Goal: Task Accomplishment & Management: Manage account settings

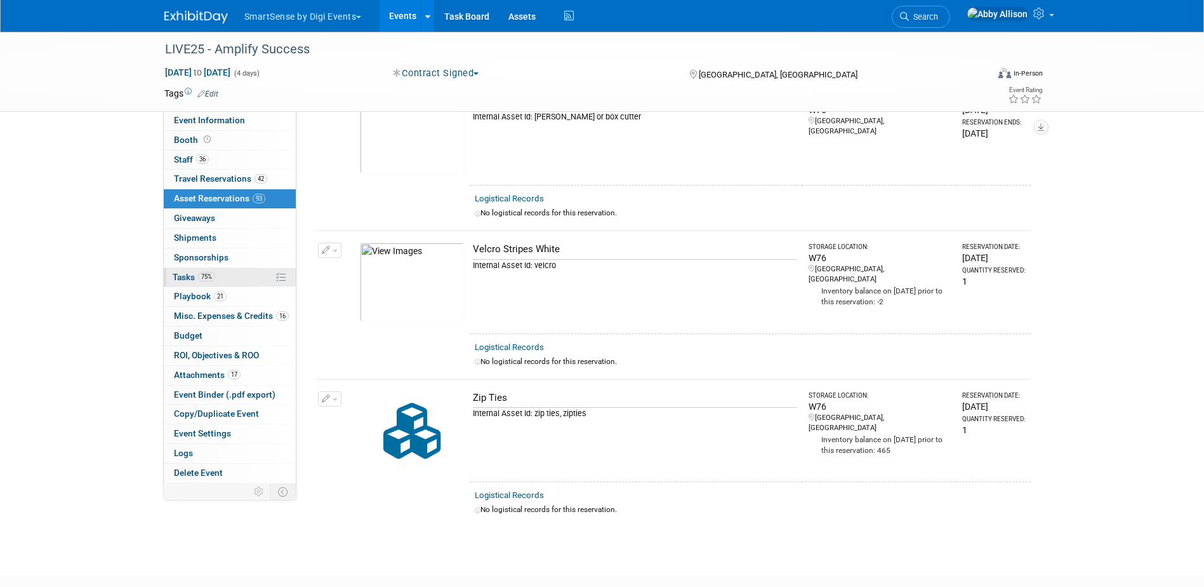
click at [180, 277] on span "Tasks 75%" at bounding box center [194, 277] width 43 height 10
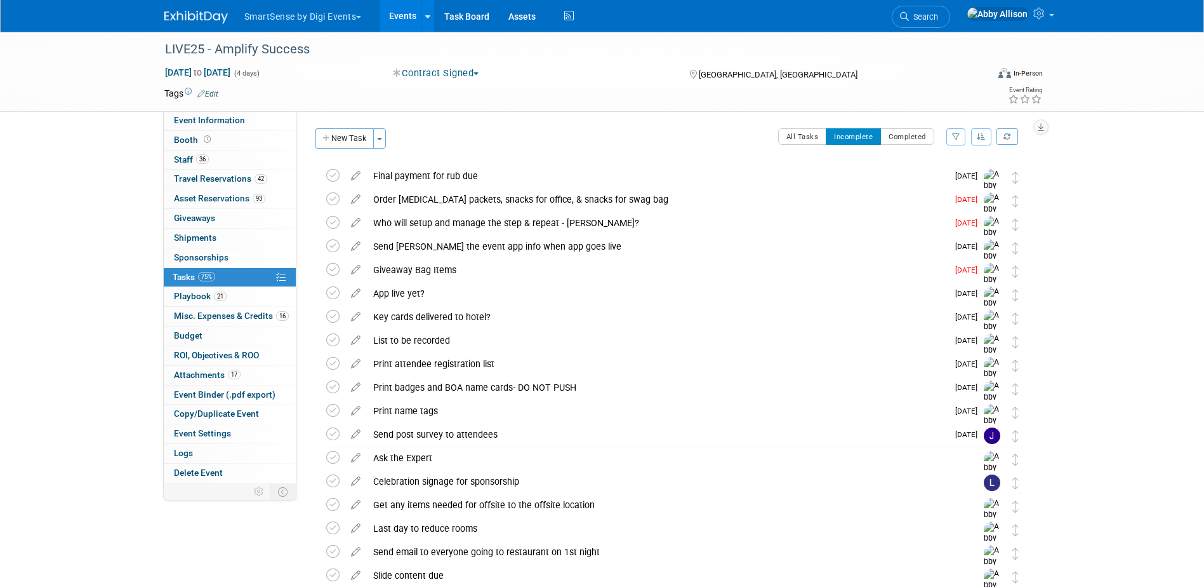
click at [985, 141] on button "button" at bounding box center [981, 136] width 20 height 17
click at [959, 194] on link "By Due Date" at bounding box center [945, 195] width 91 height 18
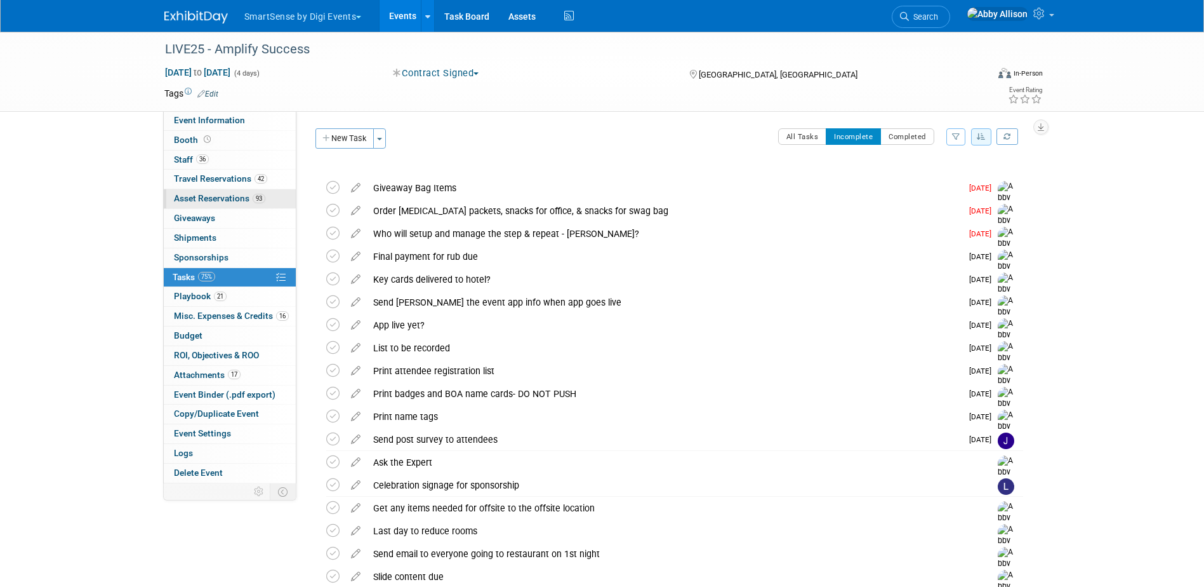
click at [197, 198] on span "Asset Reservations 93" at bounding box center [219, 198] width 91 height 10
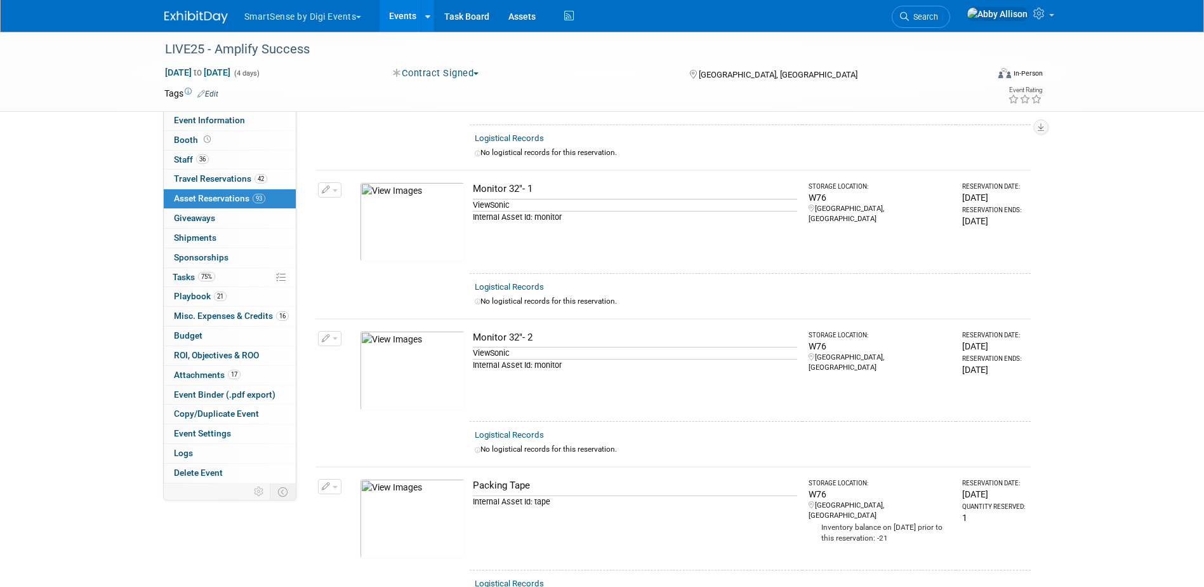
scroll to position [9651, 0]
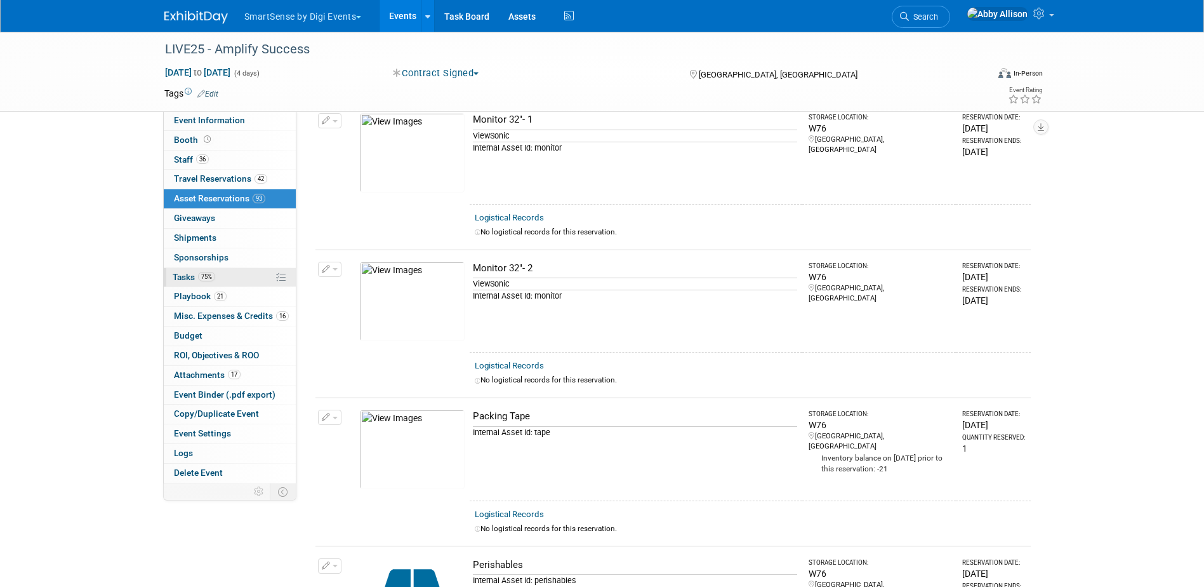
click at [178, 279] on span "Tasks 75%" at bounding box center [194, 277] width 43 height 10
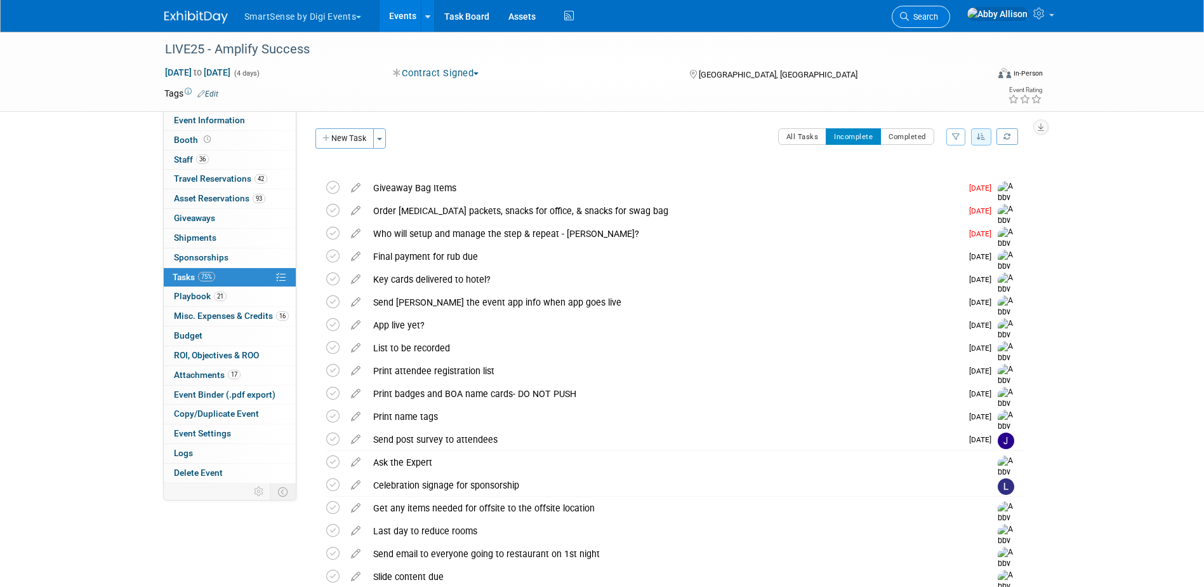
click at [938, 19] on span "Search" at bounding box center [923, 17] width 29 height 10
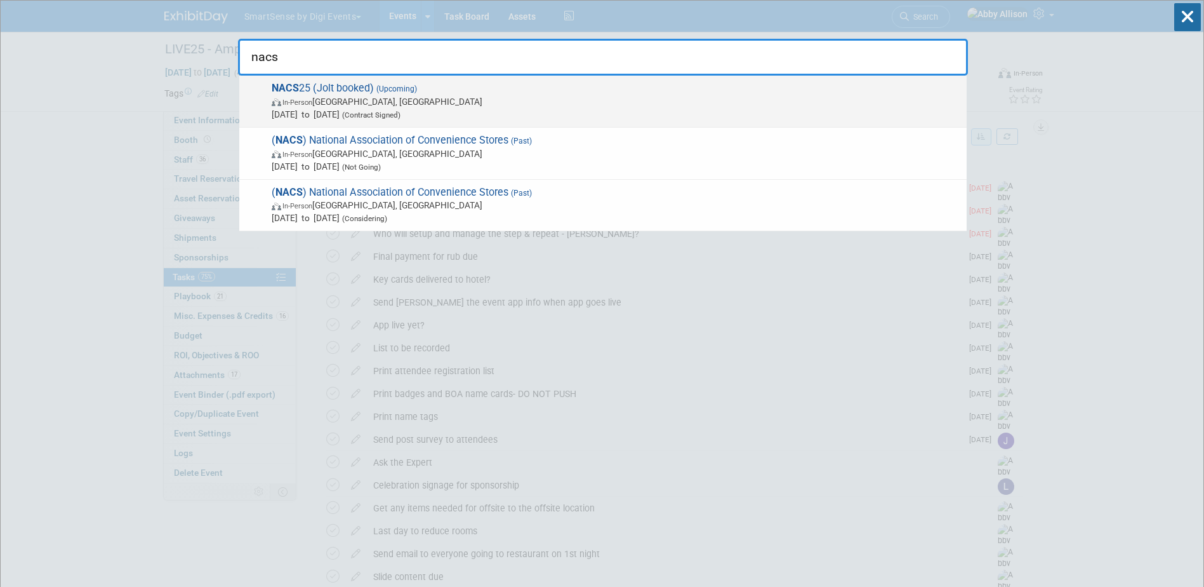
type input "nacs"
click at [335, 104] on span "In-Person Chicago, IL" at bounding box center [616, 101] width 689 height 13
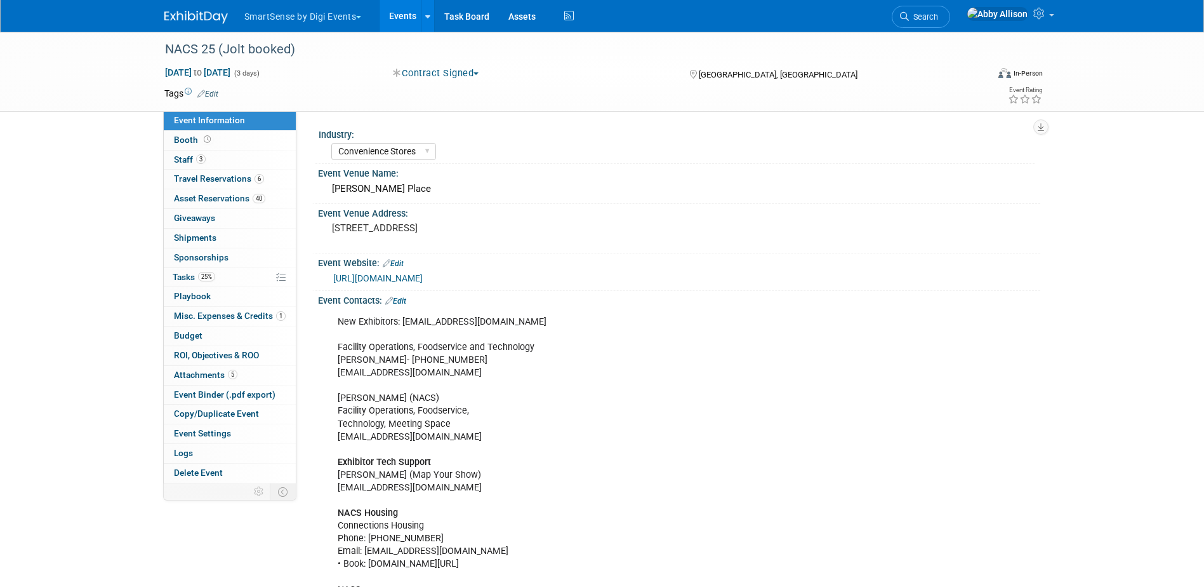
select select "Convenience Stores"
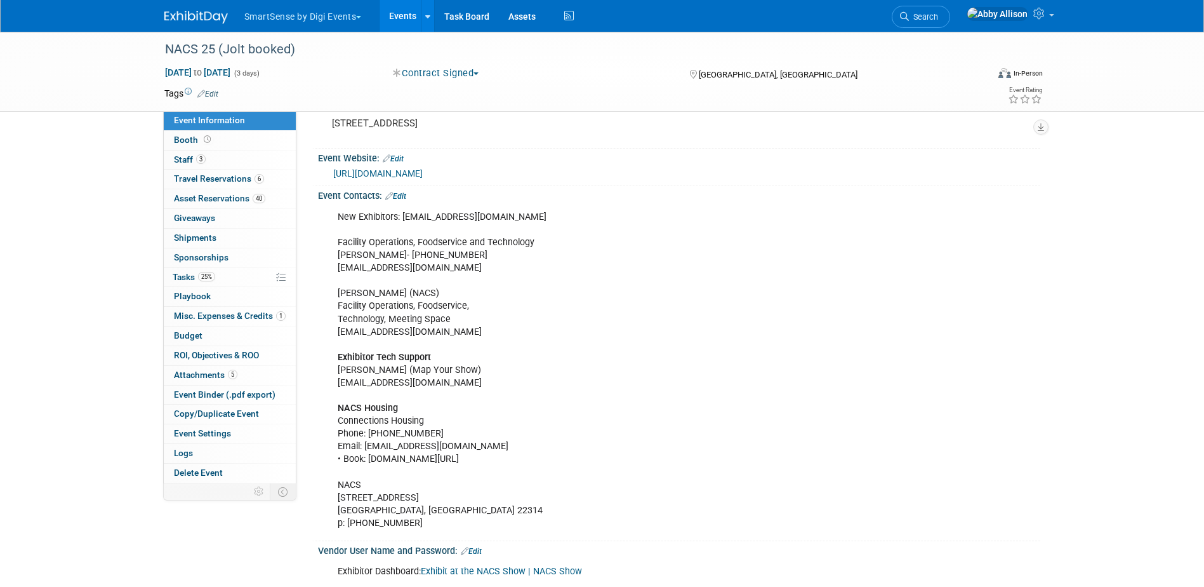
scroll to position [127, 0]
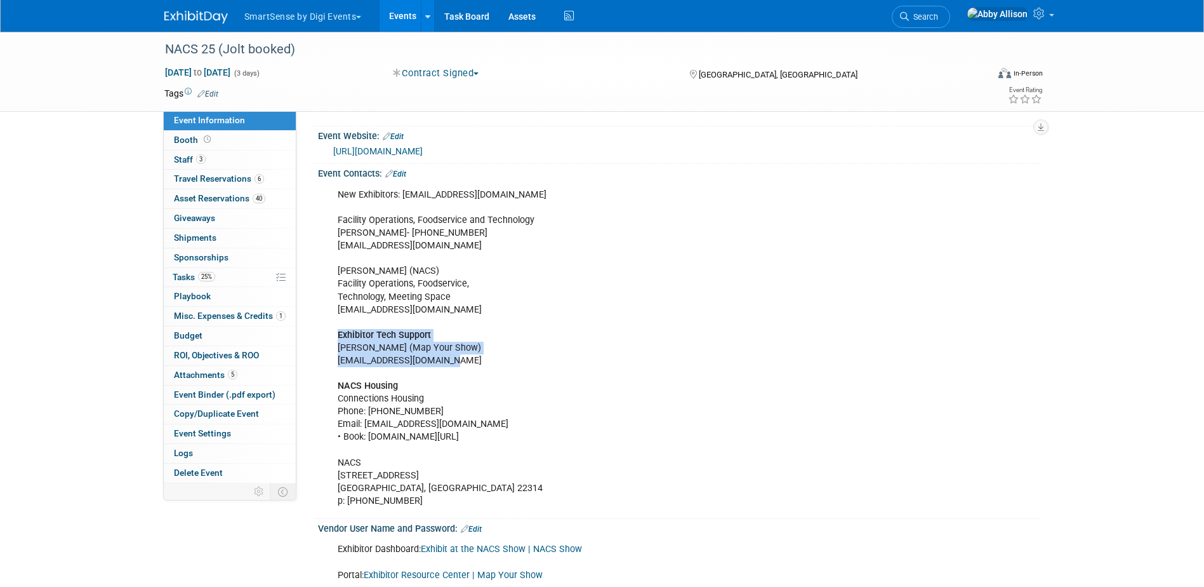
drag, startPoint x: 467, startPoint y: 361, endPoint x: 336, endPoint y: 331, distance: 133.5
click at [336, 331] on div "New Exhibitors: expoupdate@convenience.org Facility Operations, Foodservice and…" at bounding box center [615, 347] width 572 height 331
copy div "Exhibitor Tech Support Trent Hoffman (Map Your Show) thoffman@mapyourshow.com"
click at [938, 17] on span "Search" at bounding box center [923, 17] width 29 height 10
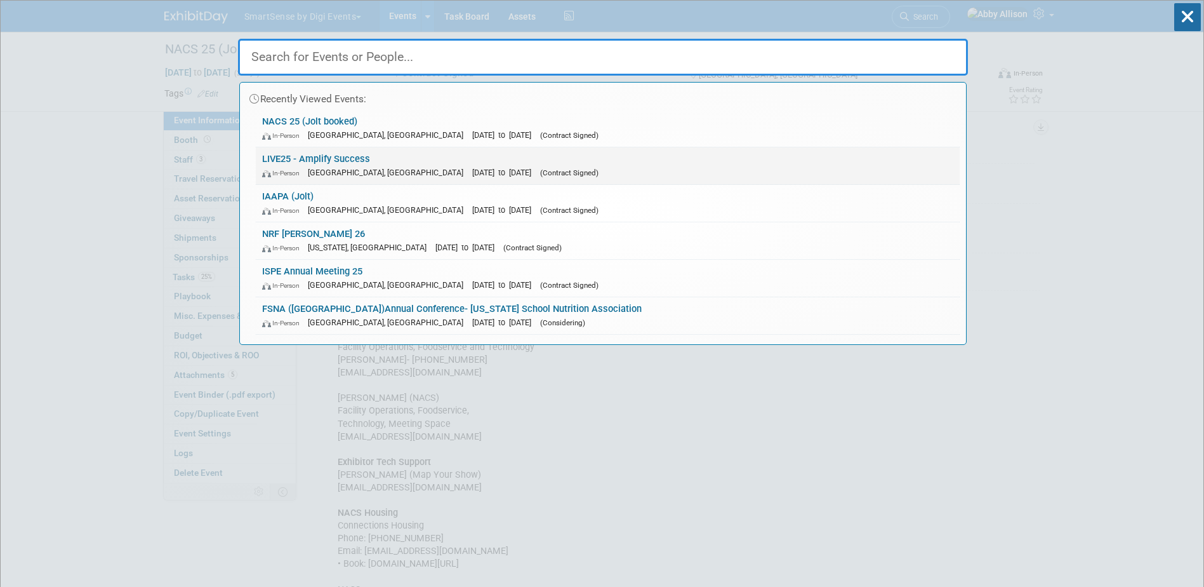
click at [388, 166] on div "In-Person Nashville, TN Oct 21, 2025 to Oct 24, 2025 (Contract Signed)" at bounding box center [607, 172] width 691 height 13
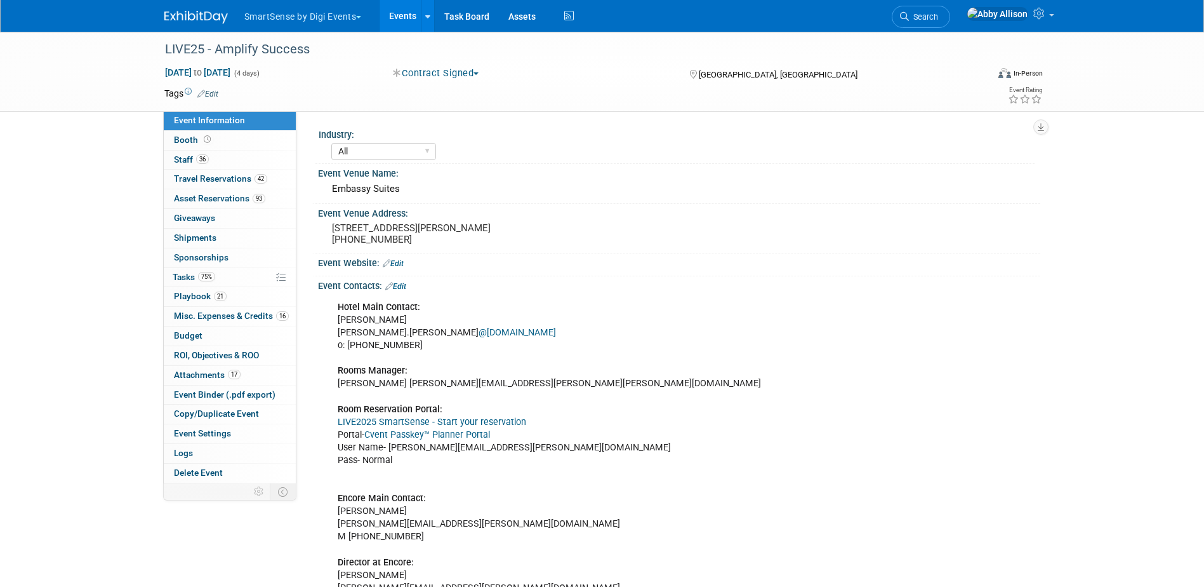
select select "All"
click at [182, 132] on link "Booth" at bounding box center [230, 140] width 132 height 19
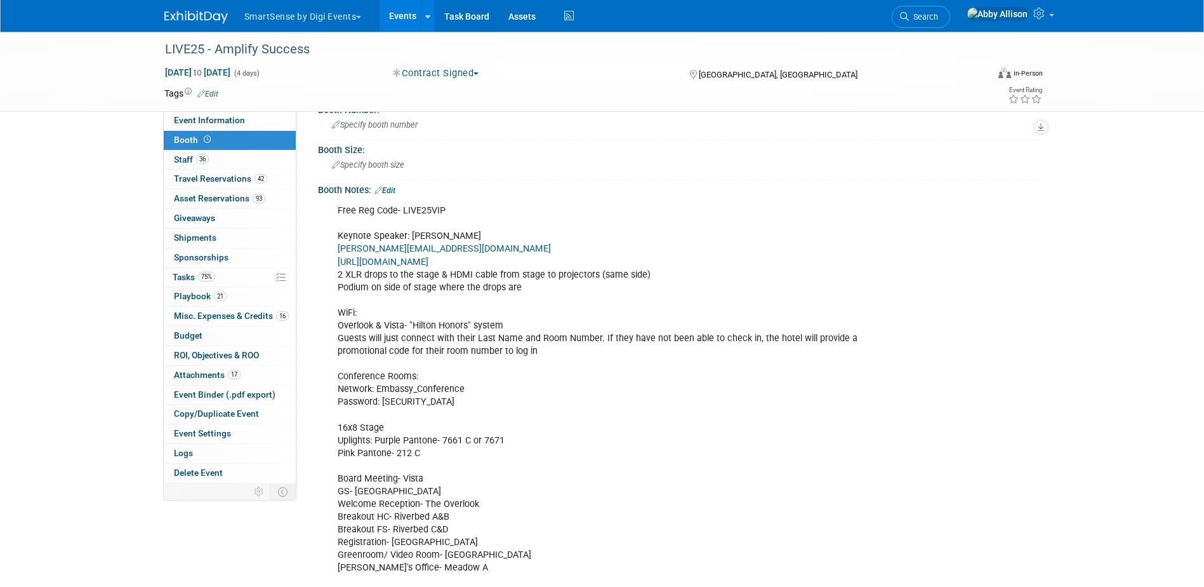
scroll to position [63, 0]
click at [390, 189] on link "Edit" at bounding box center [385, 191] width 21 height 9
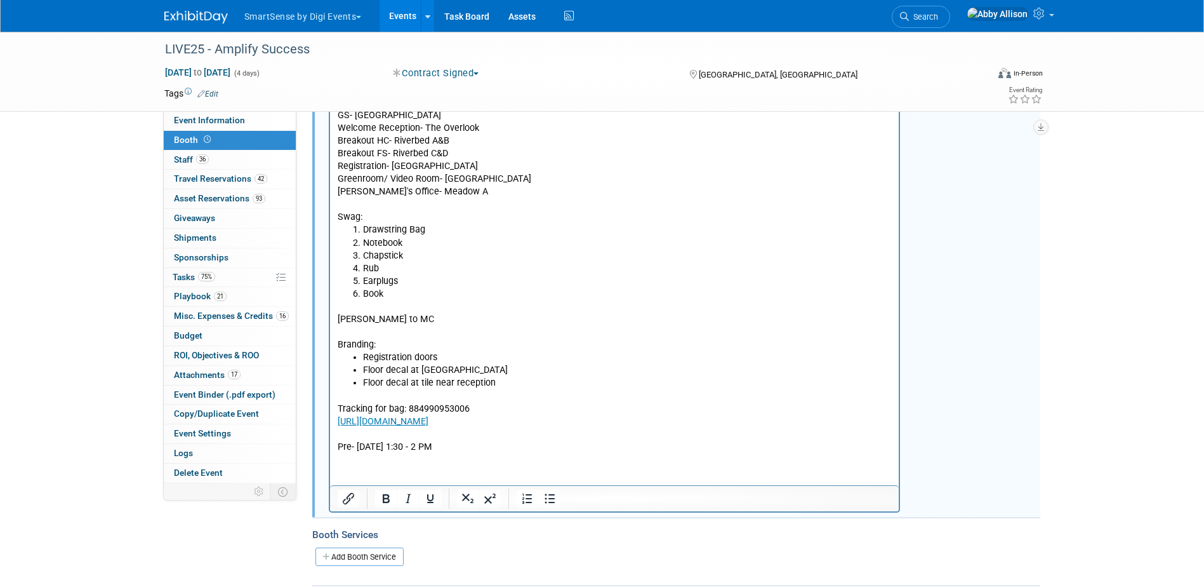
scroll to position [444, 0]
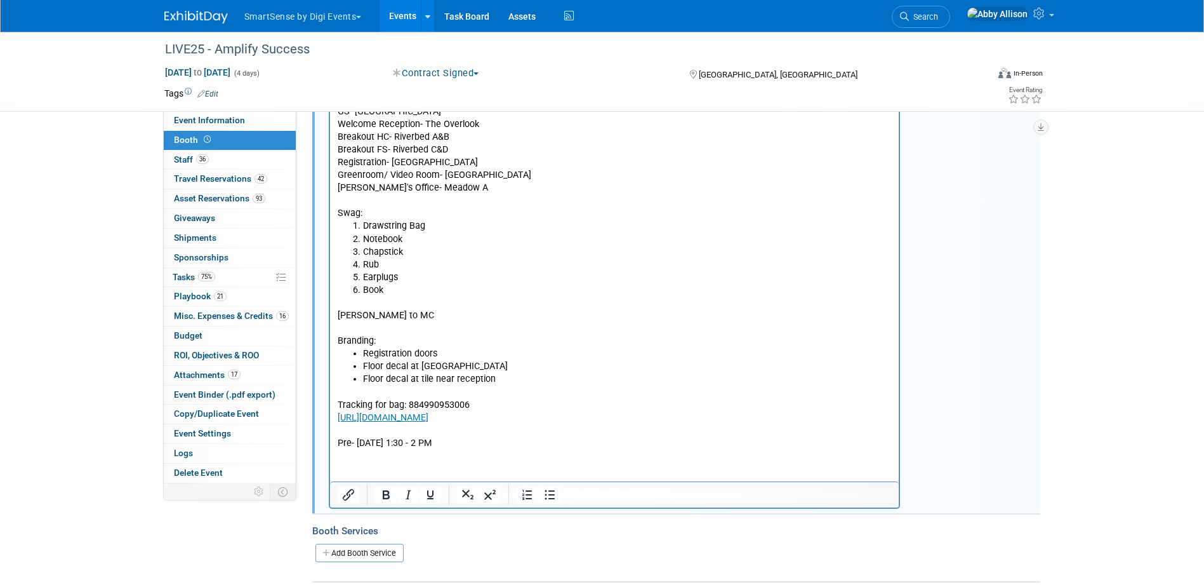
click at [362, 450] on html "Free Reg Code- LIVE25VIP Keynote Speaker: [PERSON_NAME][EMAIL_ADDRESS][DOMAIN_N…" at bounding box center [615, 135] width 570 height 630
click at [334, 441] on html "Free Reg Code- LIVE25VIP Keynote Speaker: [PERSON_NAME][EMAIL_ADDRESS][DOMAIN_N…" at bounding box center [615, 135] width 570 height 630
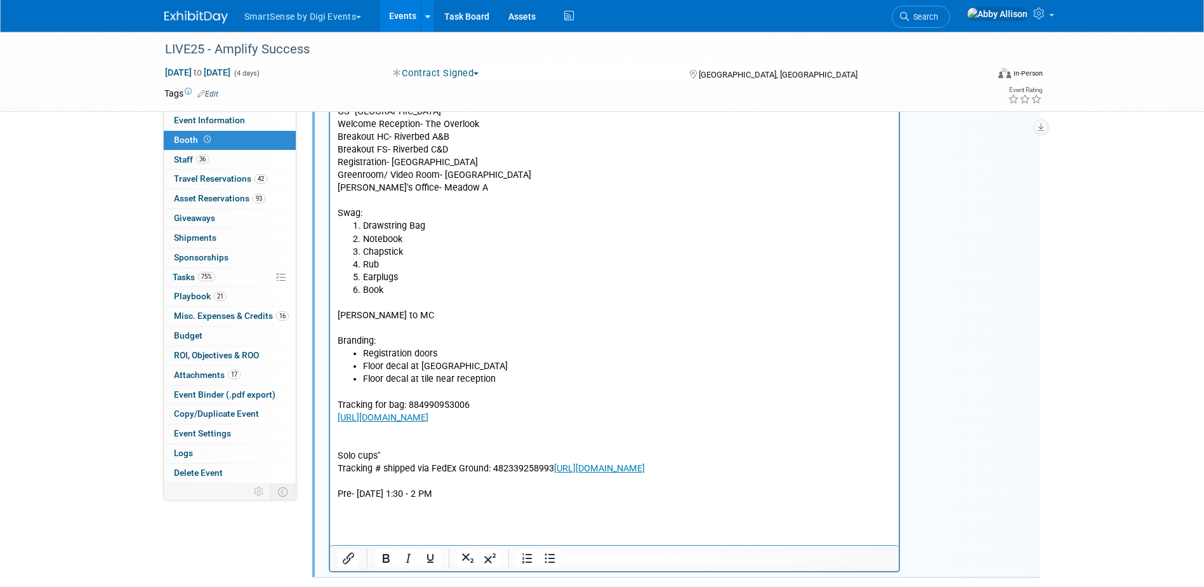
click at [383, 457] on p "Solo cups"" at bounding box center [614, 456] width 555 height 13
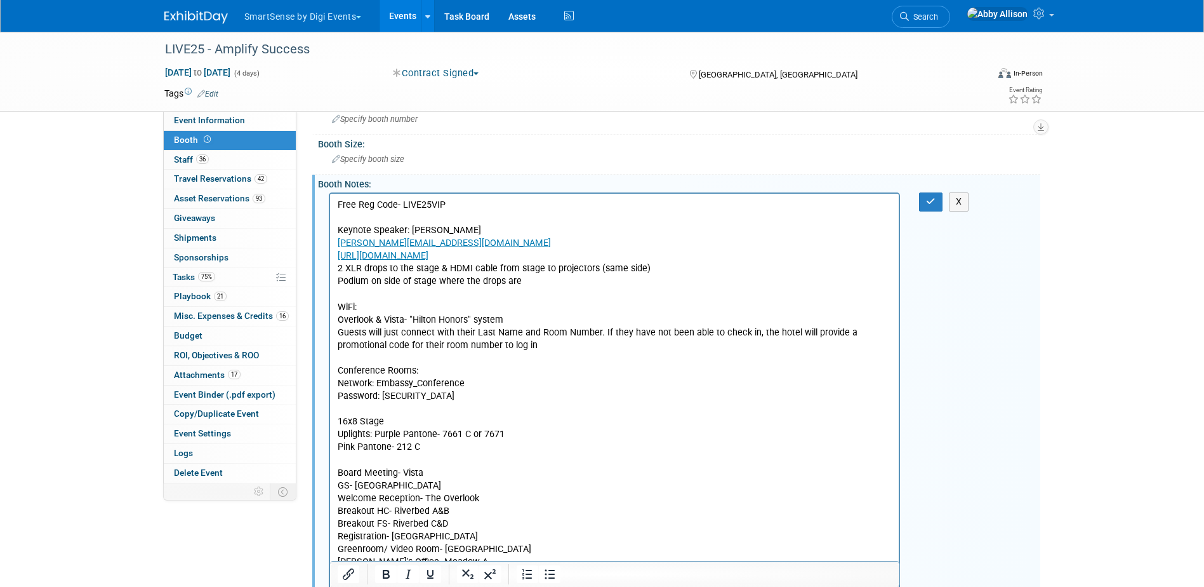
scroll to position [0, 0]
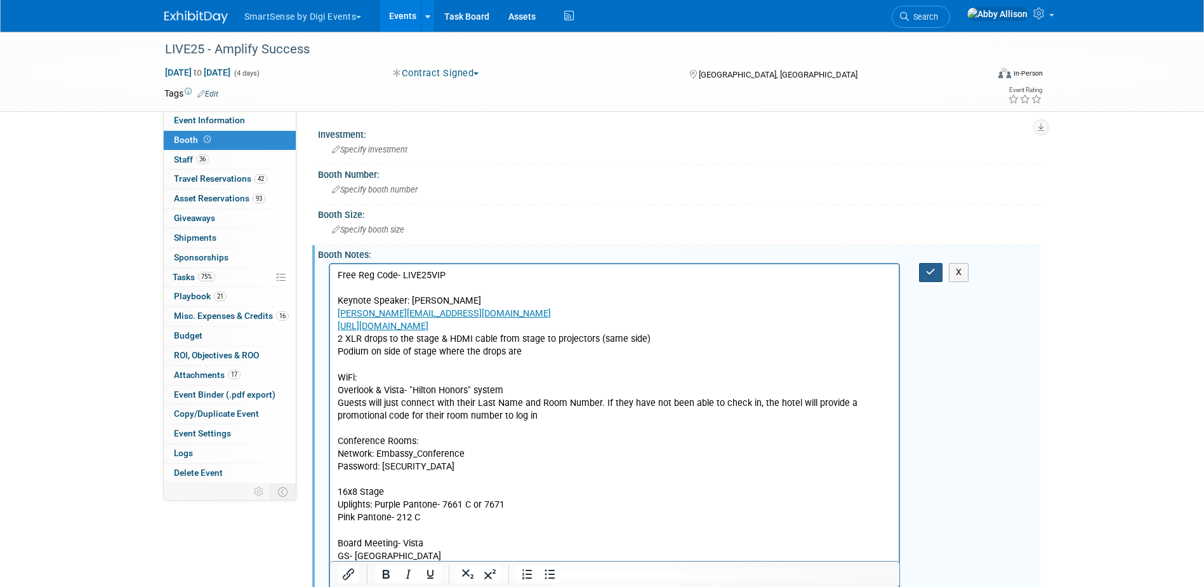
click at [930, 273] on icon "button" at bounding box center [931, 271] width 10 height 9
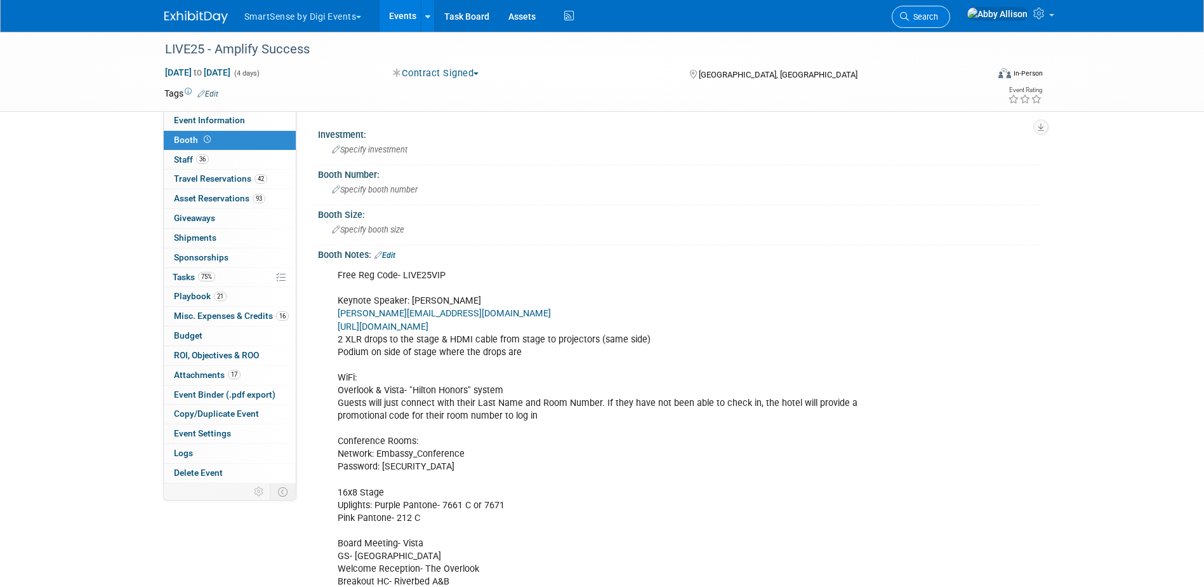
click at [938, 19] on span "Search" at bounding box center [923, 17] width 29 height 10
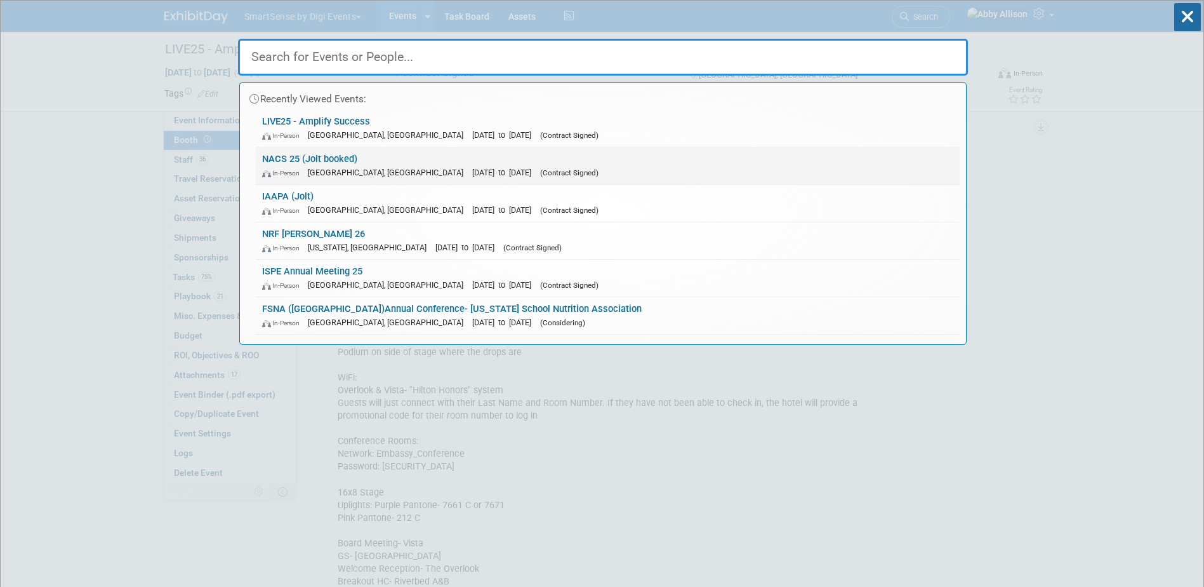
click at [472, 173] on span "[DATE] to [DATE]" at bounding box center [504, 173] width 65 height 10
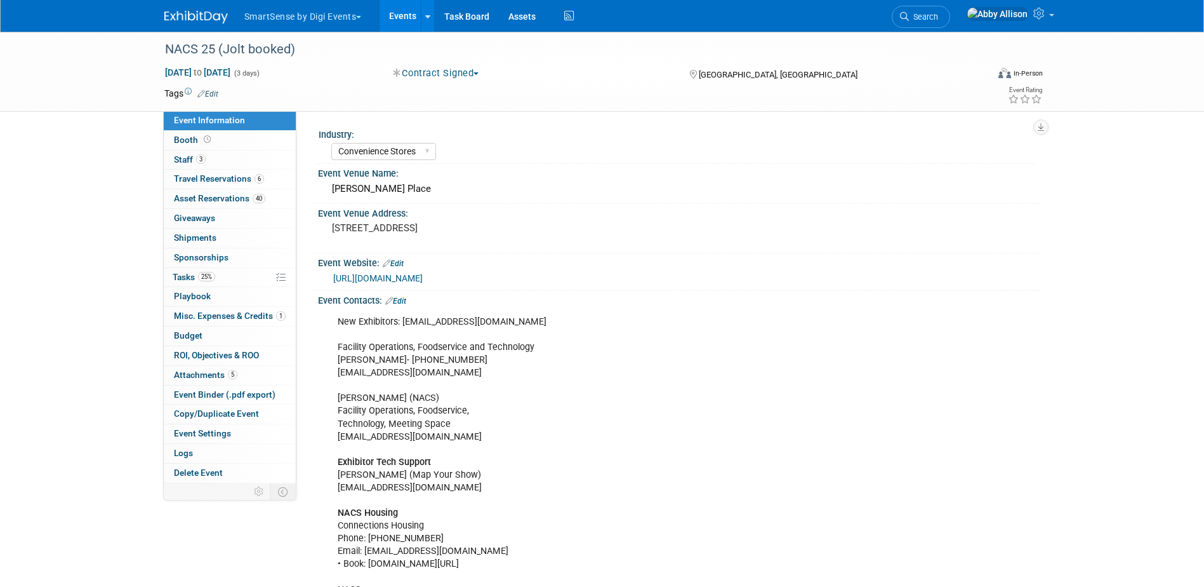
select select "Convenience Stores"
click at [192, 279] on span "Tasks 25%" at bounding box center [194, 277] width 43 height 10
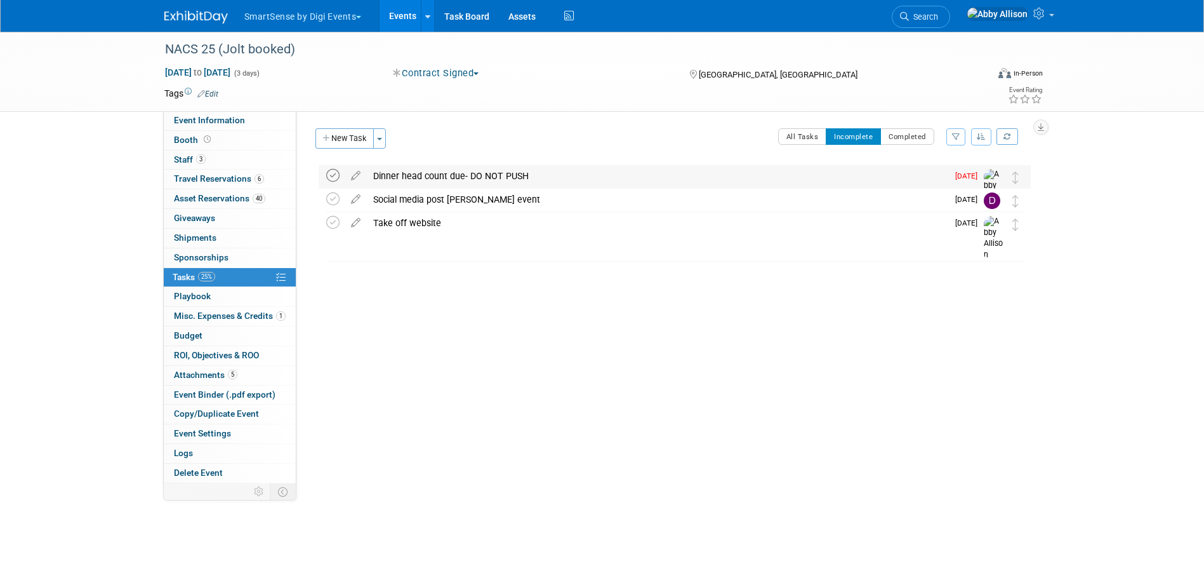
click at [333, 173] on icon at bounding box center [332, 175] width 13 height 13
click at [950, 18] on link "Search" at bounding box center [921, 17] width 58 height 22
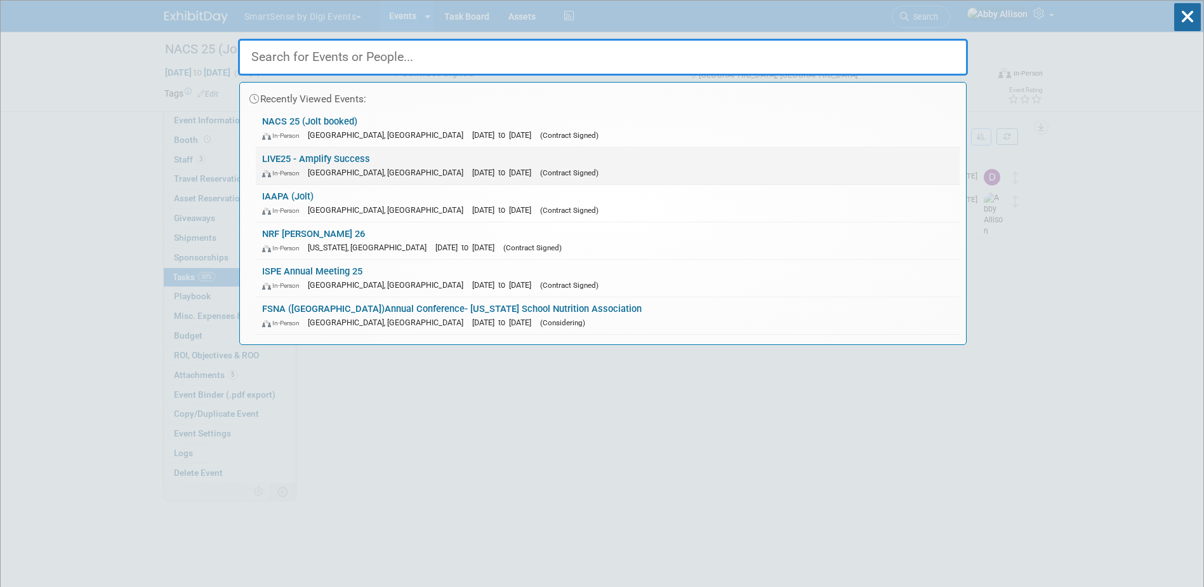
click at [323, 164] on link "LIVE25 - Amplify Success In-Person Nashville, TN Oct 21, 2025 to Oct 24, 2025 (…" at bounding box center [608, 165] width 704 height 37
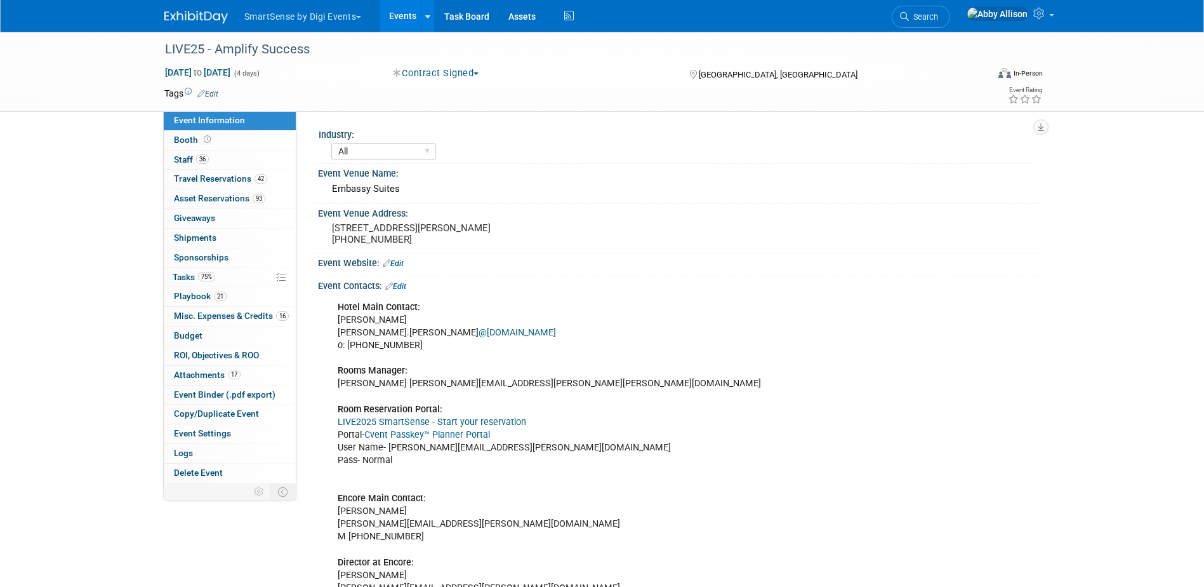
select select "All"
click at [182, 280] on span "Tasks 75%" at bounding box center [194, 277] width 43 height 10
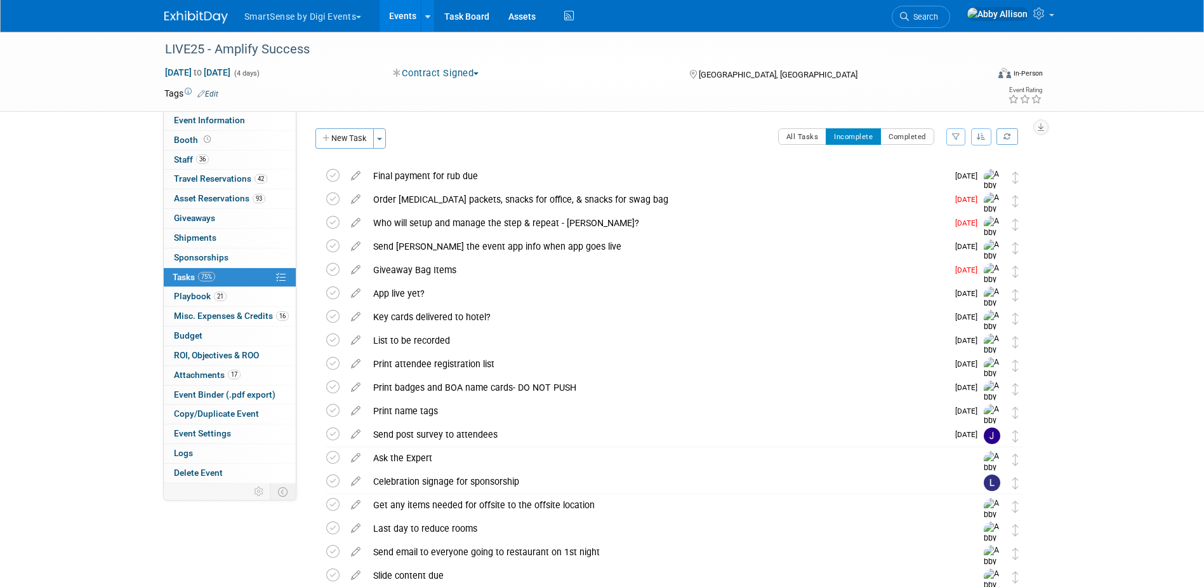
click at [976, 134] on button "button" at bounding box center [981, 136] width 20 height 17
click at [938, 195] on link "By Due Date" at bounding box center [945, 195] width 91 height 18
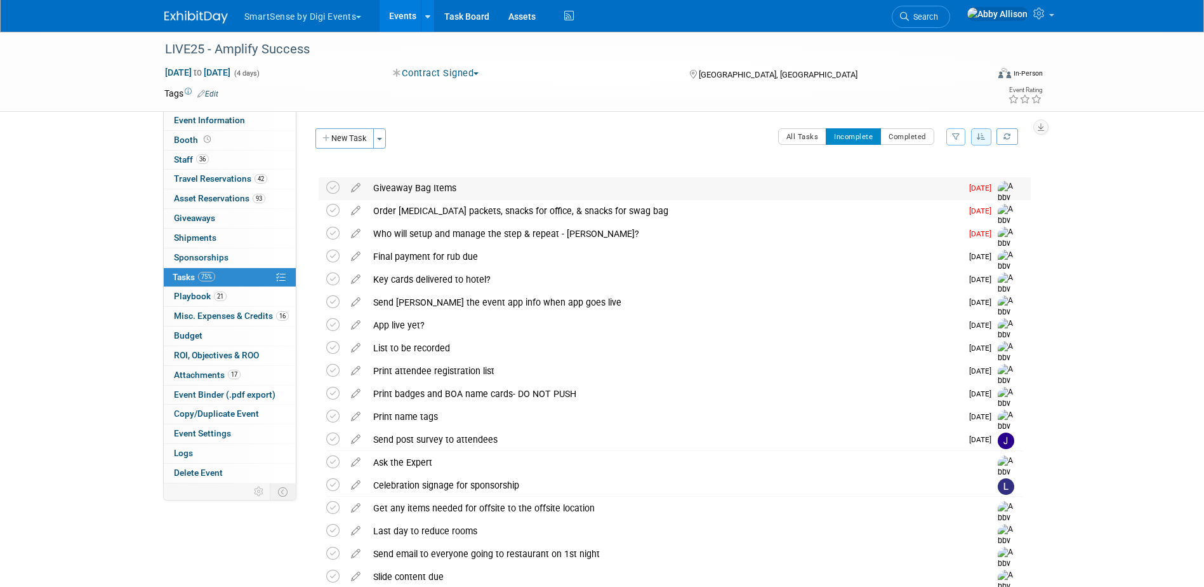
click at [409, 187] on div "Giveaway Bag Items" at bounding box center [664, 188] width 595 height 22
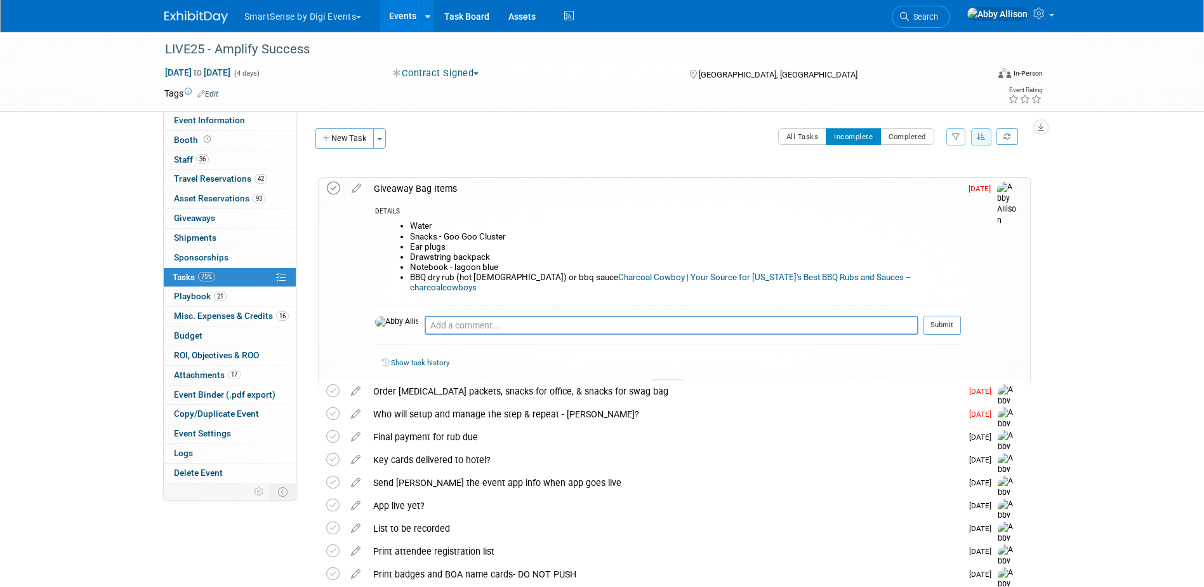
click at [336, 190] on icon at bounding box center [333, 188] width 13 height 13
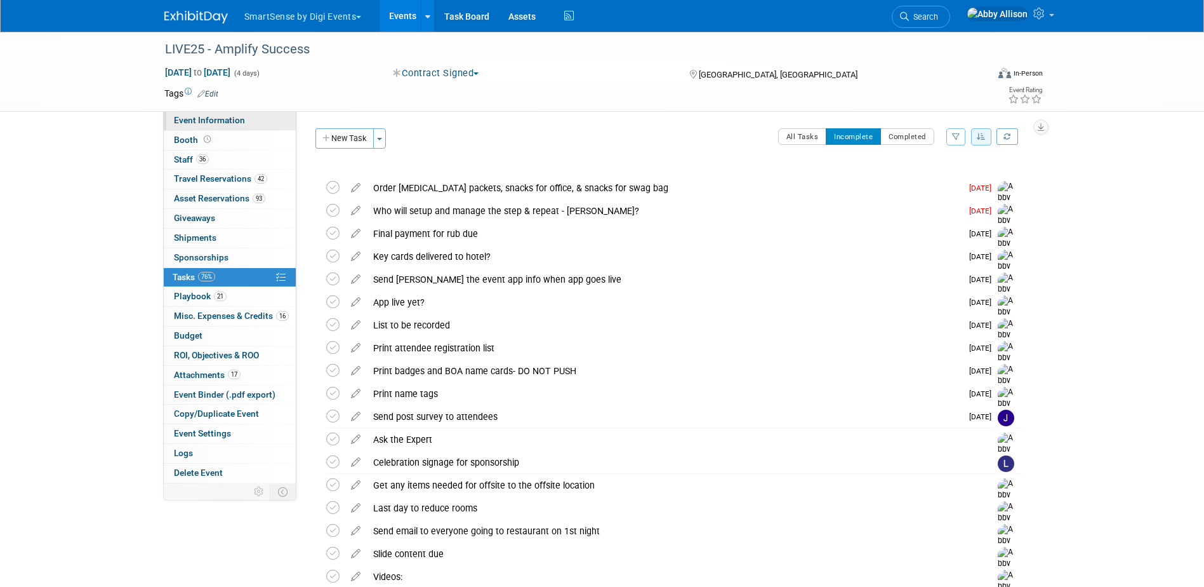
click at [177, 123] on span "Event Information" at bounding box center [209, 120] width 71 height 10
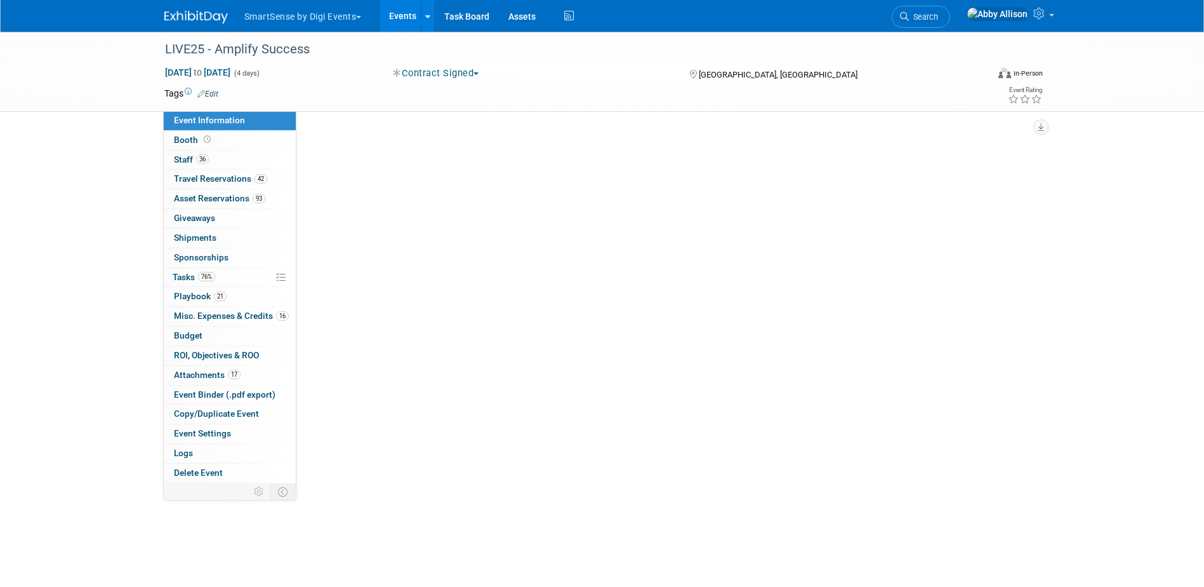
select select "All"
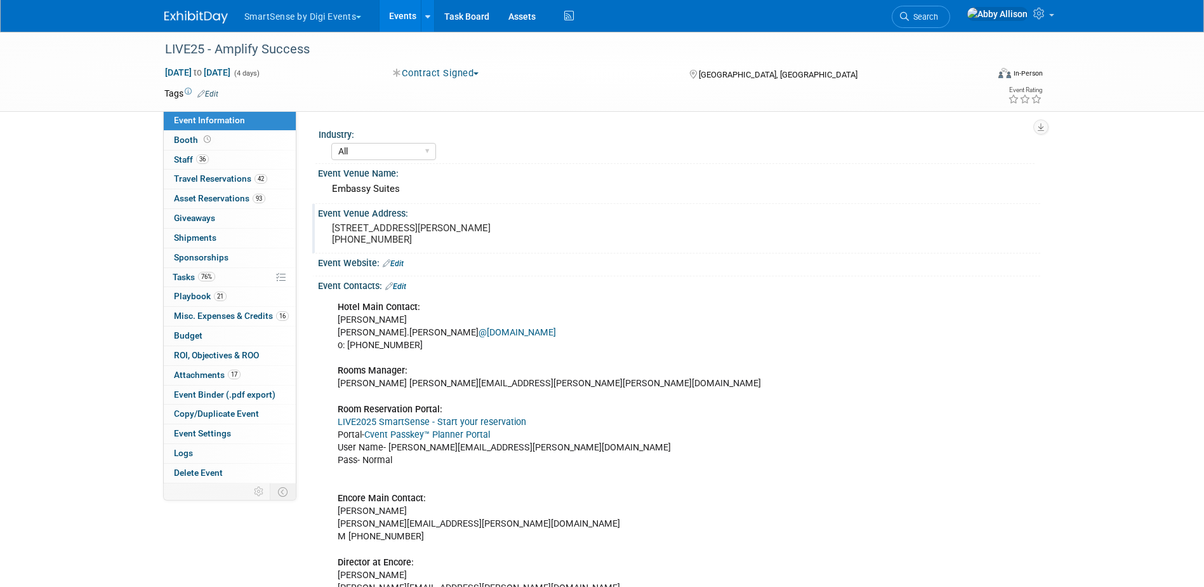
click at [533, 232] on pre "[STREET_ADDRESS][PERSON_NAME] [PHONE_NUMBER]" at bounding box center [468, 233] width 273 height 23
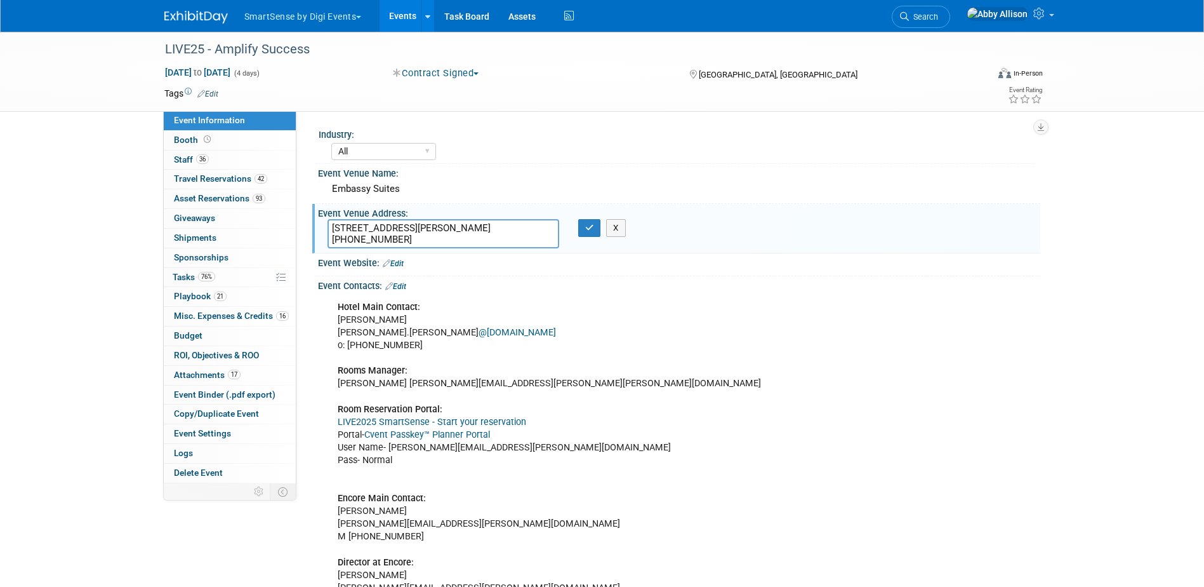
click at [429, 228] on textarea "[STREET_ADDRESS][PERSON_NAME] [PHONE_NUMBER]" at bounding box center [444, 233] width 232 height 29
drag, startPoint x: 432, startPoint y: 228, endPoint x: 303, endPoint y: 220, distance: 129.8
click at [303, 220] on div "Industry: All Education Convenience Stores Costumer Connects Food Services Groc…" at bounding box center [668, 297] width 744 height 372
click at [587, 232] on icon "button" at bounding box center [589, 227] width 9 height 8
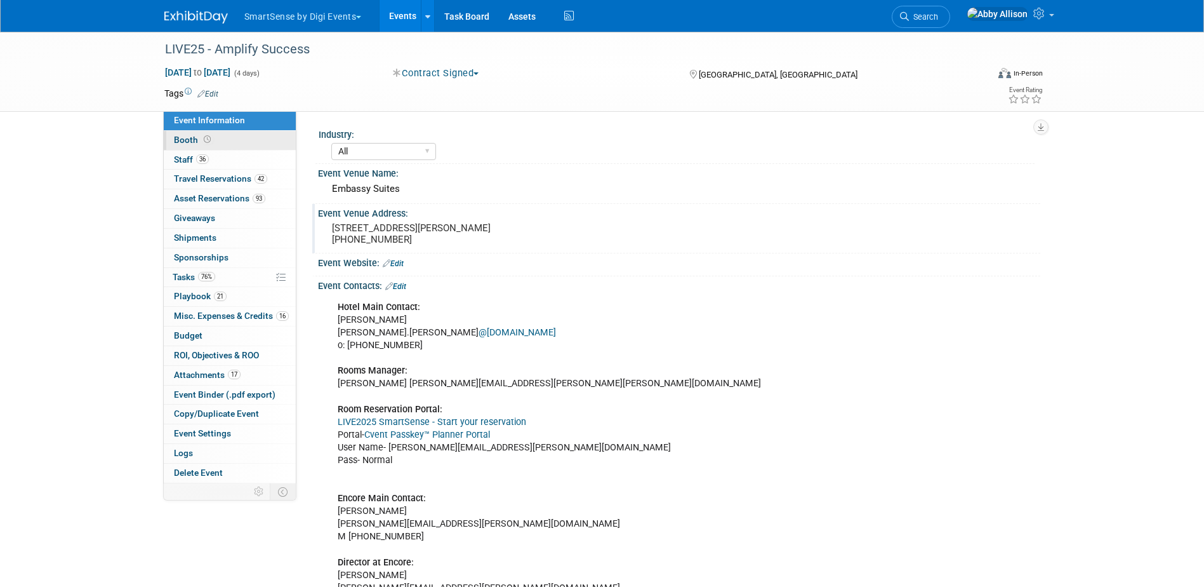
click at [183, 131] on link "Booth" at bounding box center [230, 140] width 132 height 19
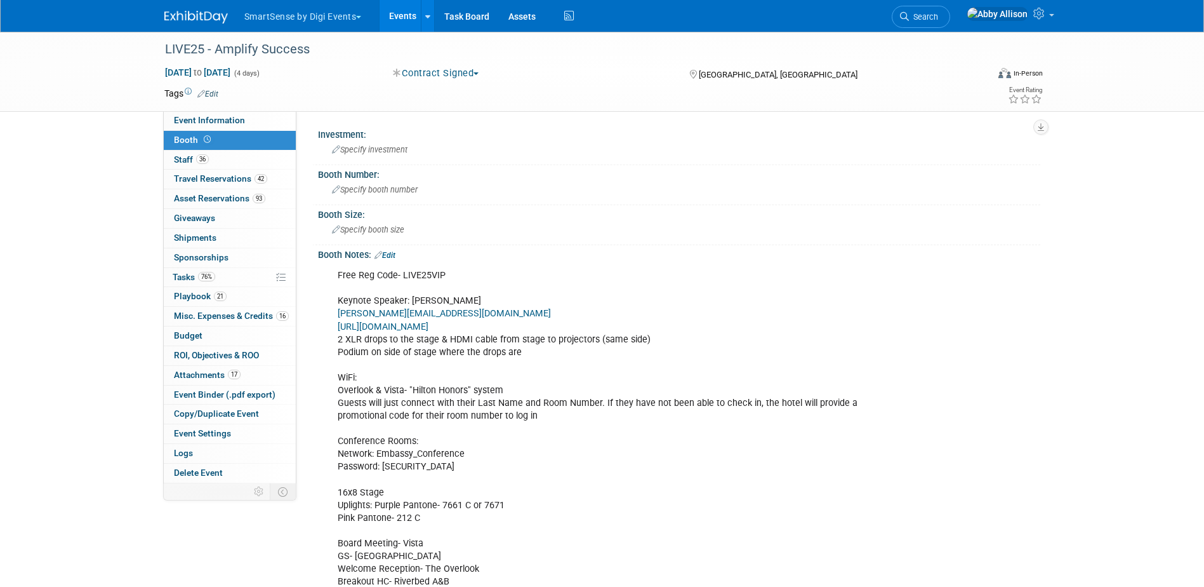
click at [387, 253] on link "Edit" at bounding box center [385, 255] width 21 height 9
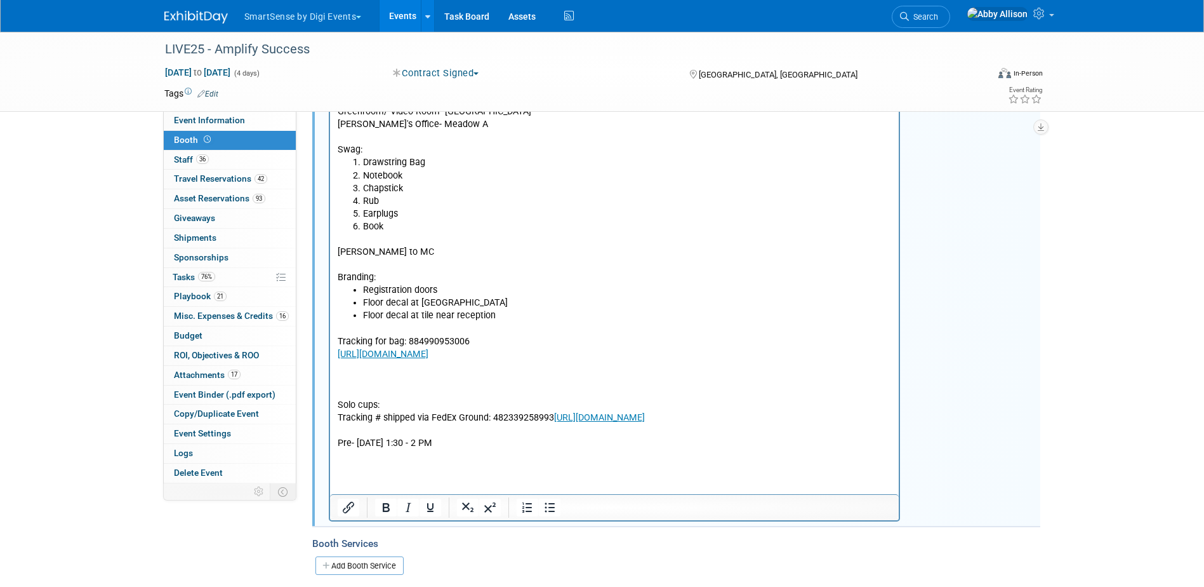
scroll to position [592, 0]
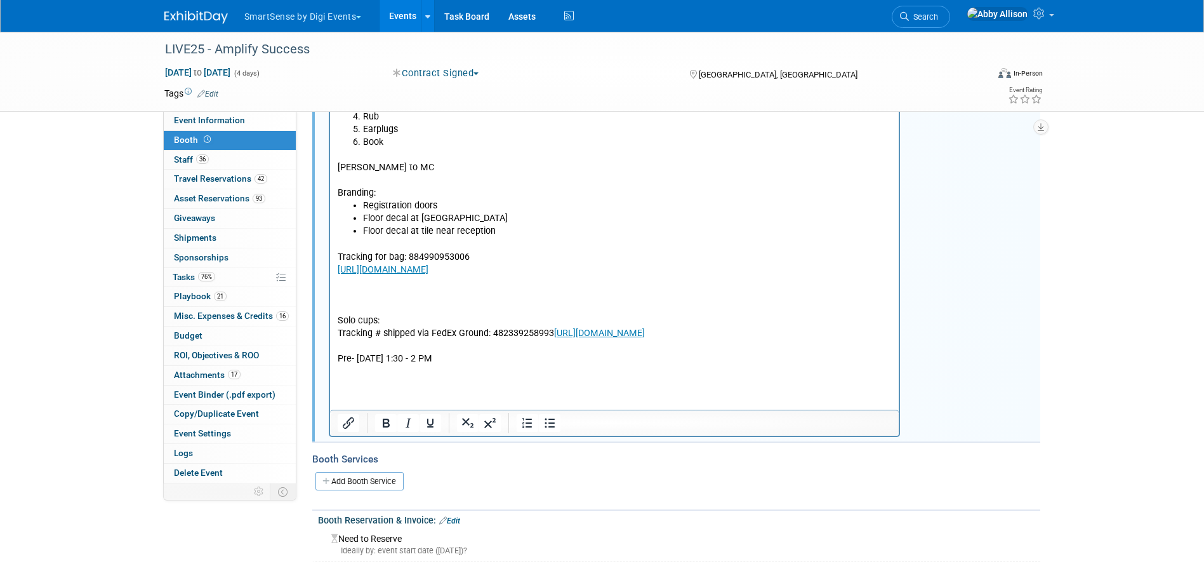
click at [341, 360] on p "Tracking for bag: 884990953006 [URL][DOMAIN_NAME] Solo cups: Tracking # shipped…" at bounding box center [614, 302] width 555 height 128
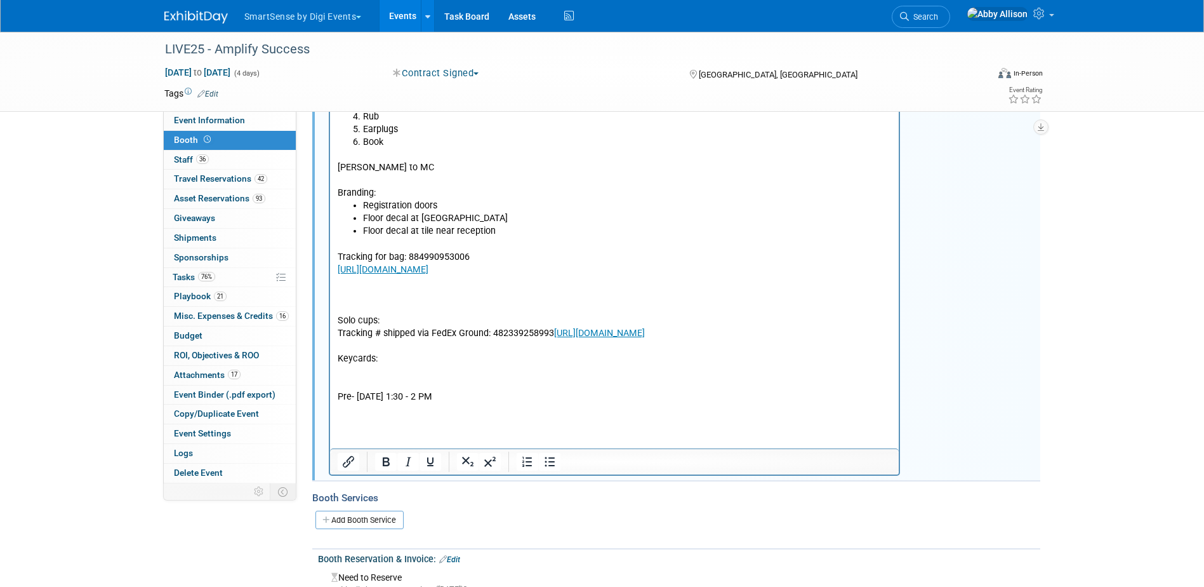
click at [340, 378] on p "Rich Text Area. Press ALT-0 for help." at bounding box center [614, 372] width 555 height 13
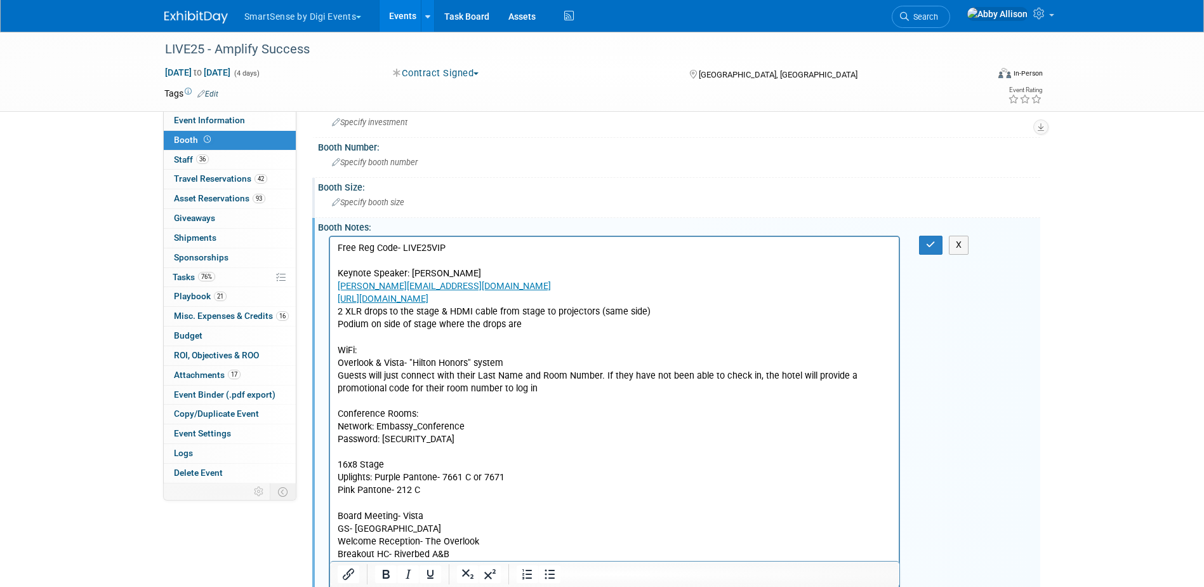
scroll to position [21, 0]
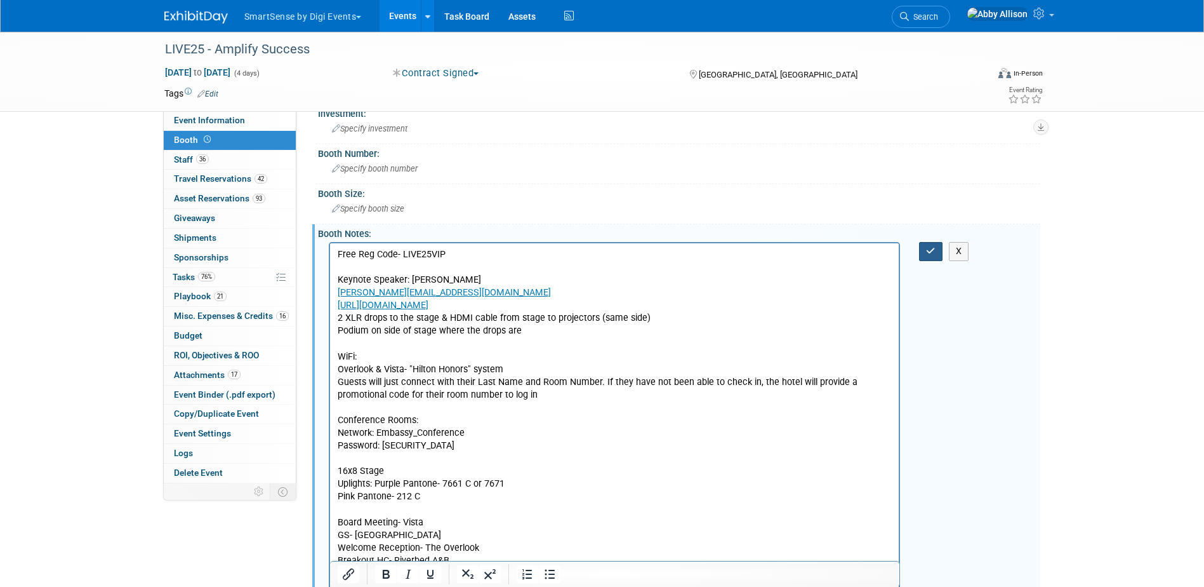
click at [931, 255] on icon "button" at bounding box center [931, 250] width 10 height 9
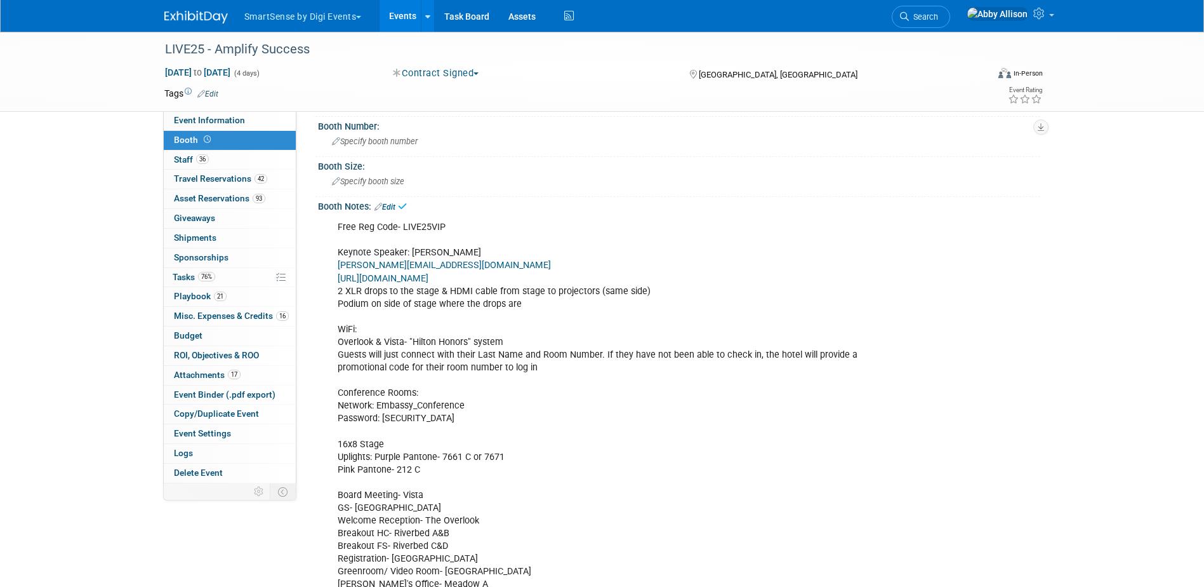
scroll to position [84, 0]
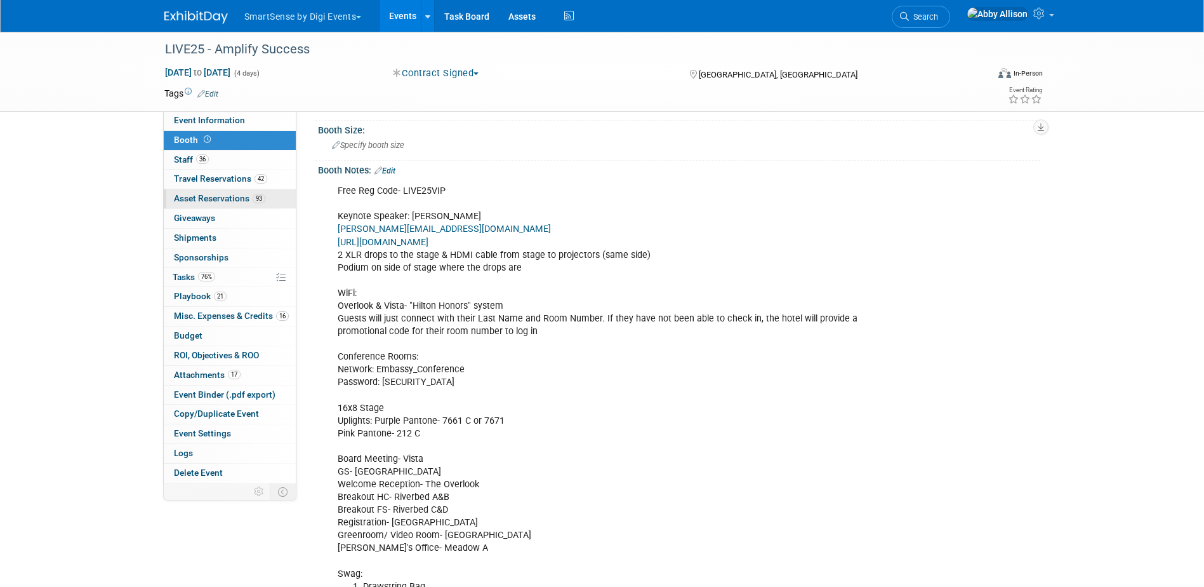
click at [182, 195] on span "Asset Reservations 93" at bounding box center [219, 198] width 91 height 10
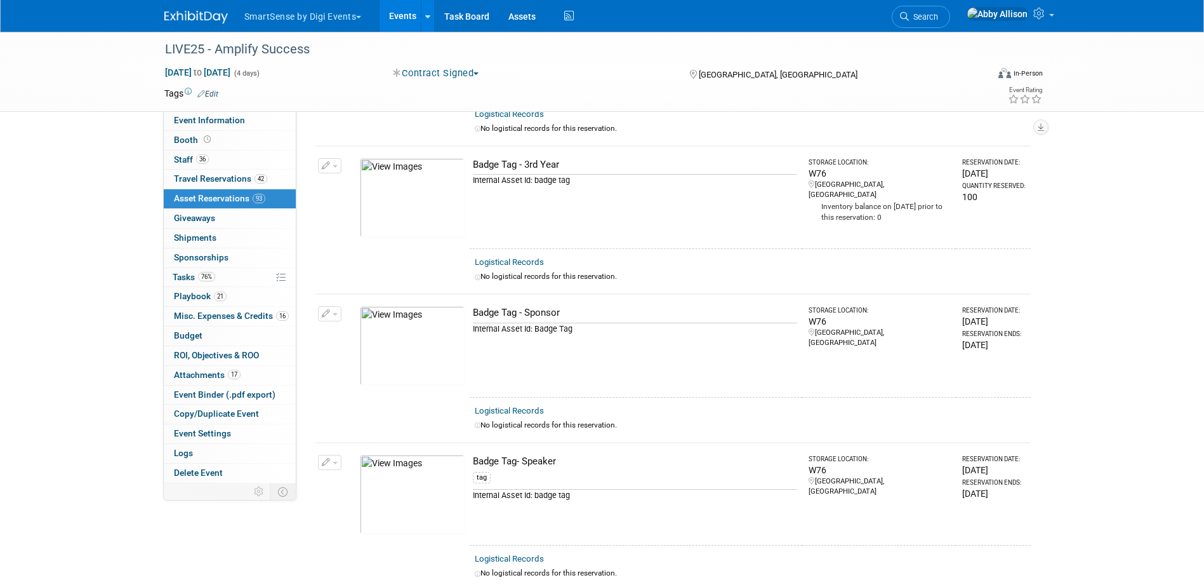
scroll to position [889, 0]
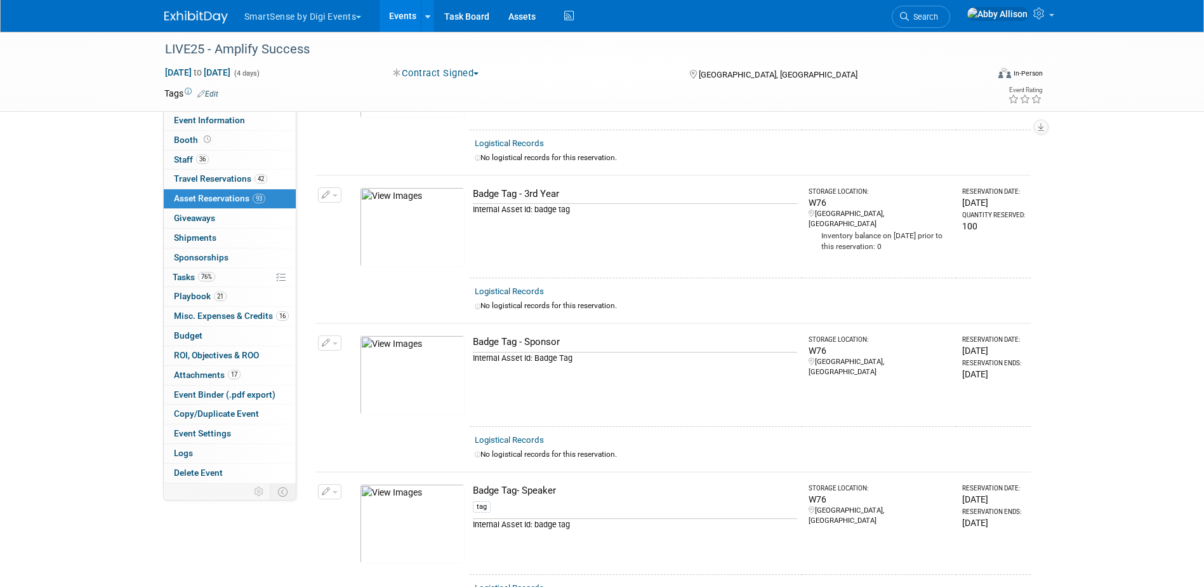
click at [340, 342] on button "button" at bounding box center [329, 342] width 23 height 15
click at [756, 437] on div "Logistical Records" at bounding box center [750, 439] width 551 height 13
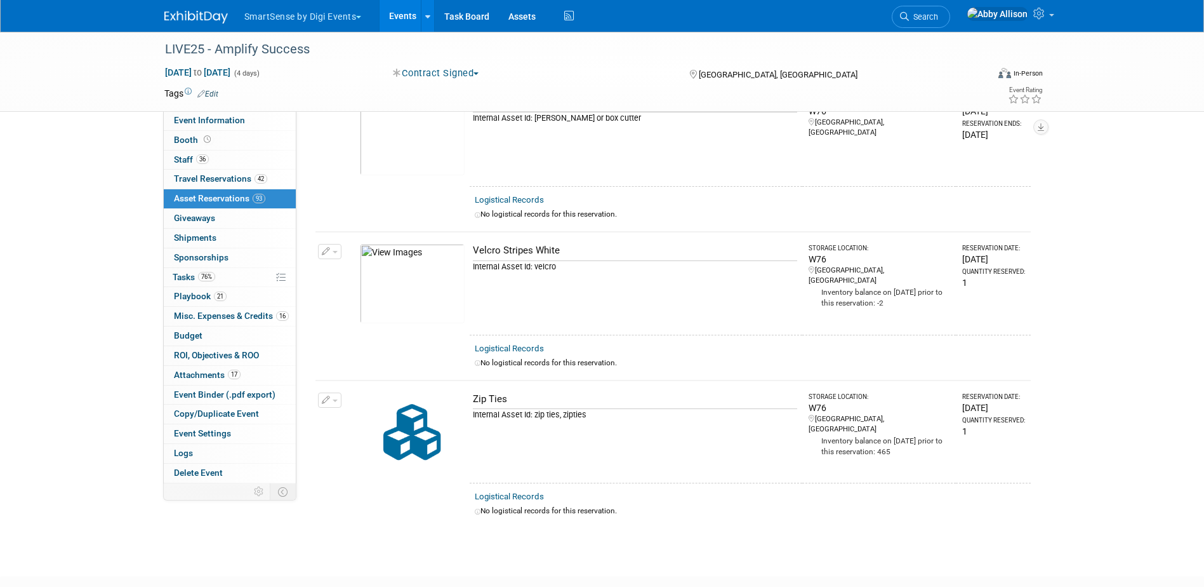
scroll to position [13523, 0]
